Goal: Transaction & Acquisition: Purchase product/service

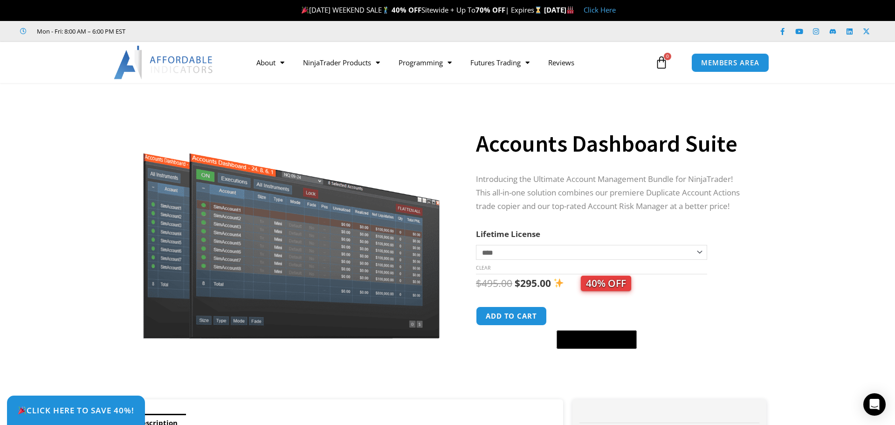
click at [560, 255] on select "**********" at bounding box center [591, 252] width 231 height 15
click at [555, 240] on th "Lifetime License" at bounding box center [591, 234] width 231 height 14
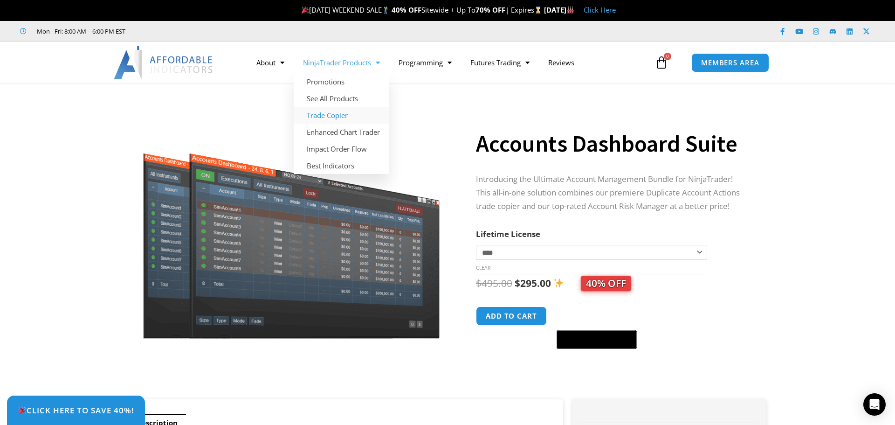
click at [335, 114] on link "Trade Copier" at bounding box center [342, 115] width 96 height 17
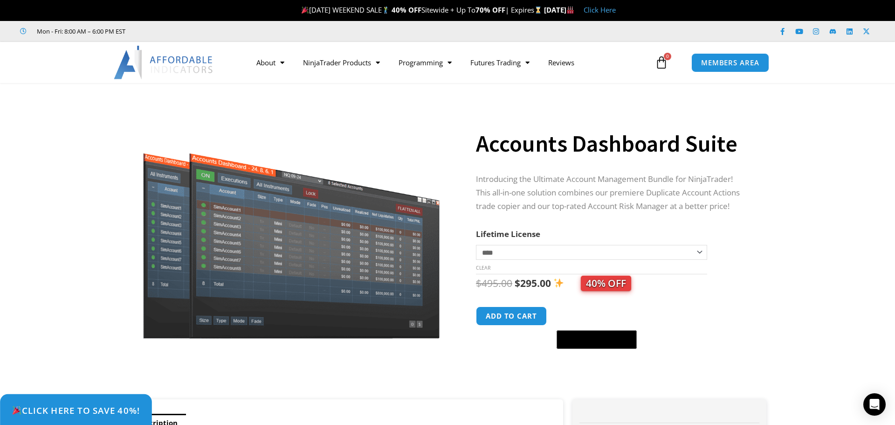
click at [96, 409] on span "Click Here to save 40%!" at bounding box center [76, 410] width 128 height 9
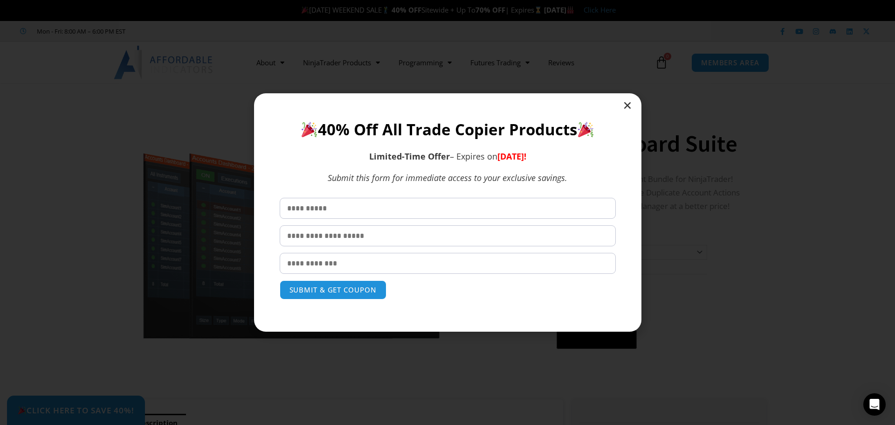
click at [625, 103] on icon "Close" at bounding box center [627, 105] width 9 height 9
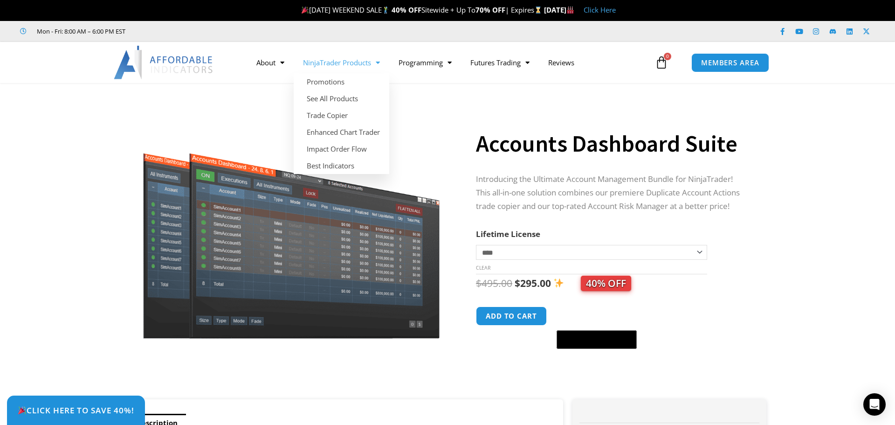
click at [348, 63] on link "NinjaTrader Products" at bounding box center [342, 62] width 96 height 21
click at [329, 113] on link "Trade Copier" at bounding box center [342, 115] width 96 height 17
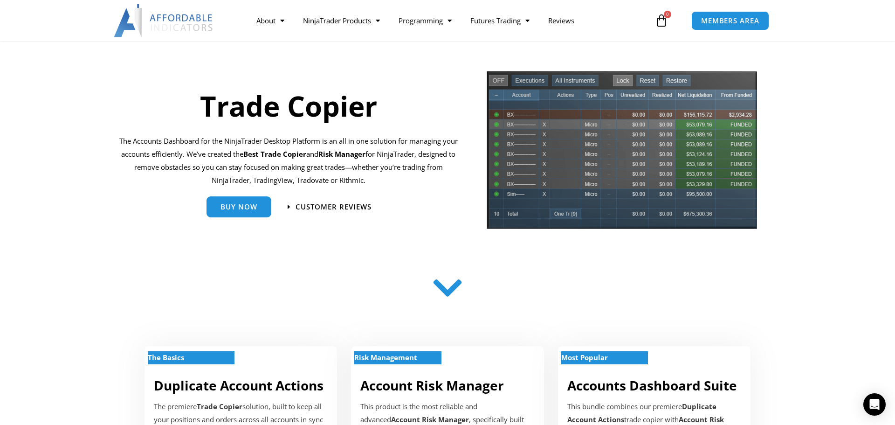
scroll to position [45, 0]
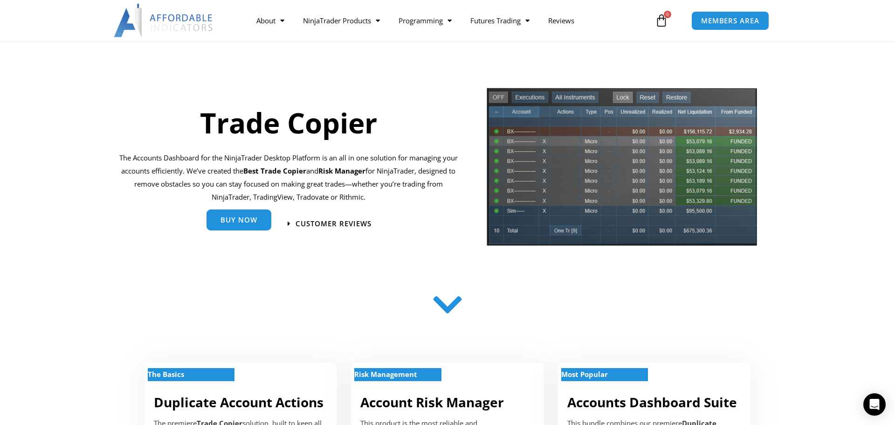
click at [225, 225] on link "Buy Now" at bounding box center [238, 220] width 65 height 21
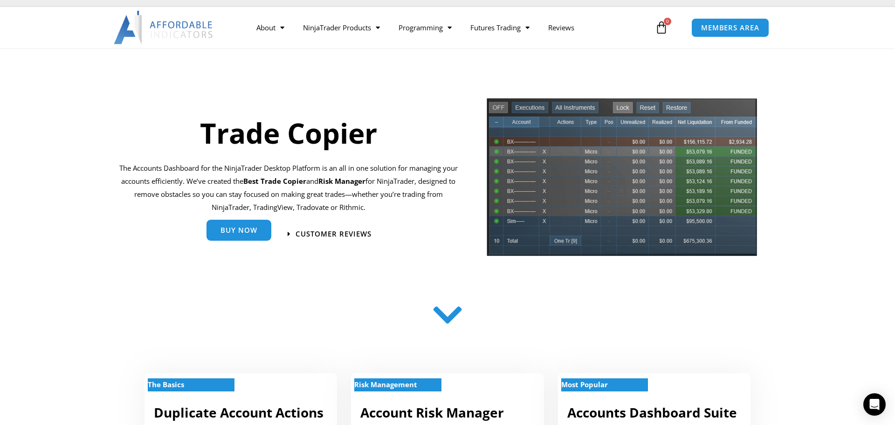
scroll to position [36, 0]
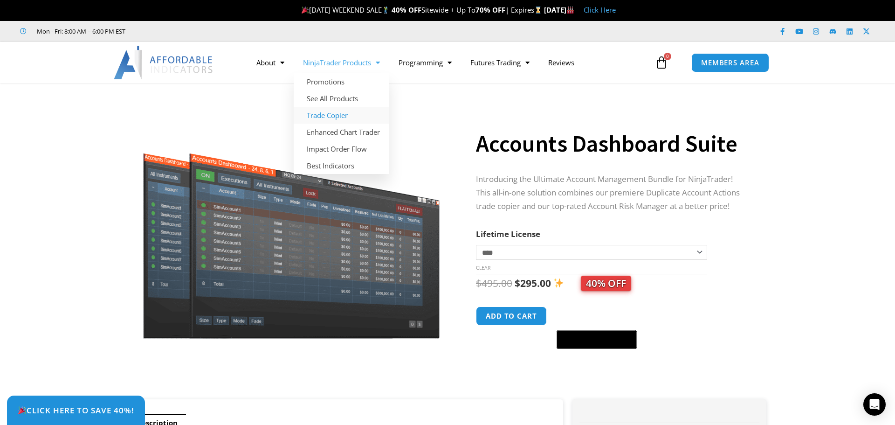
click at [326, 114] on link "Trade Copier" at bounding box center [342, 115] width 96 height 17
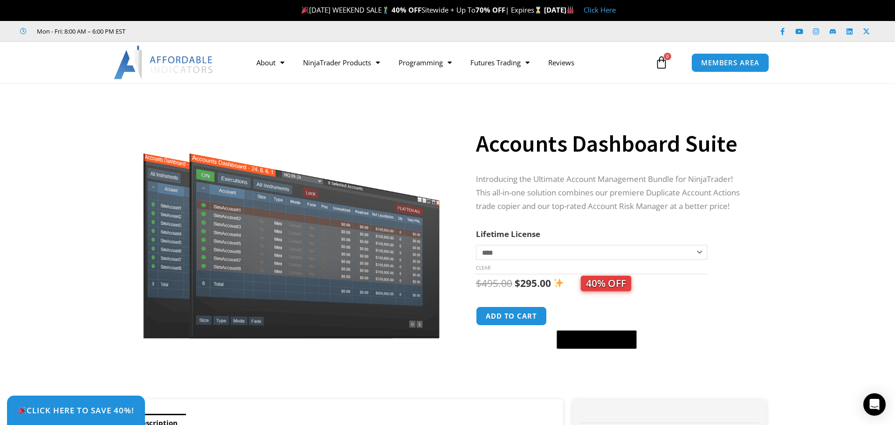
click at [163, 56] on img at bounding box center [164, 63] width 100 height 34
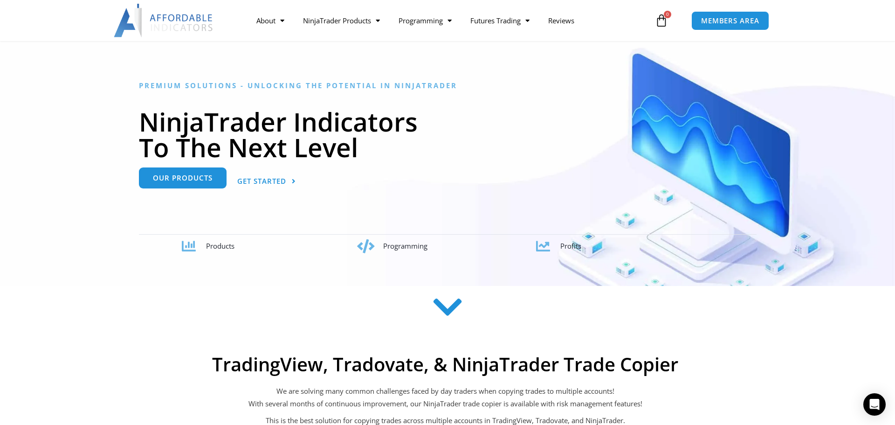
click at [183, 186] on link "Our Products" at bounding box center [183, 177] width 88 height 21
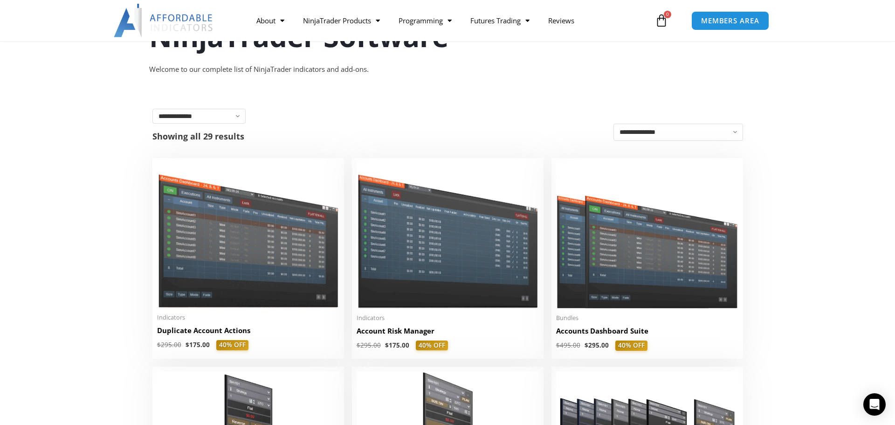
scroll to position [107, 0]
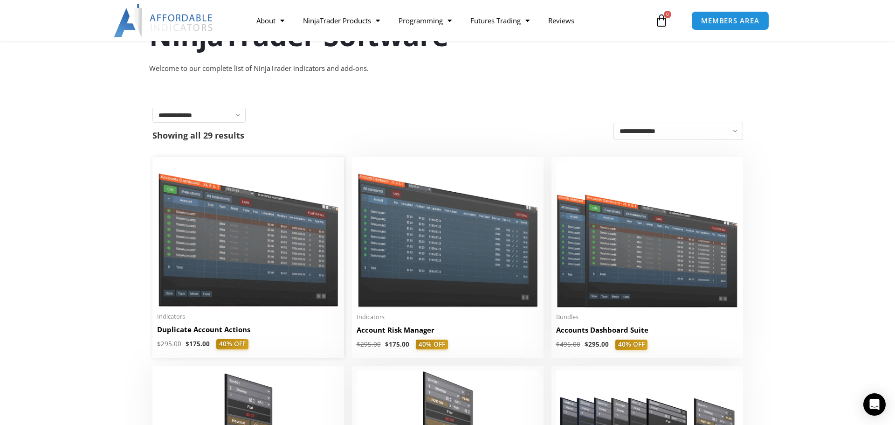
click at [213, 332] on h2 "Duplicate Account Actions" at bounding box center [248, 329] width 182 height 10
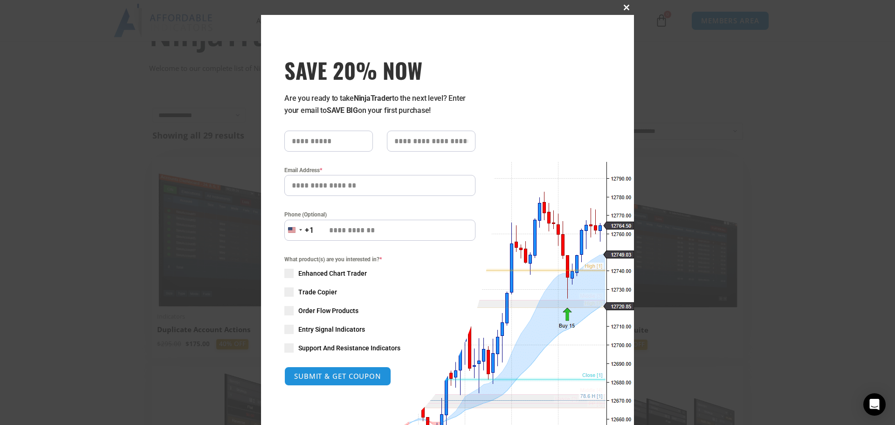
click at [626, 9] on span at bounding box center [626, 8] width 15 height 6
